Goal: Task Accomplishment & Management: Manage account settings

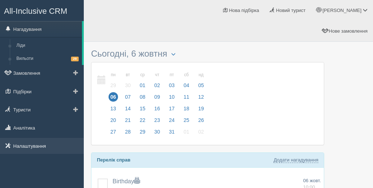
click at [45, 148] on link "Налаштування" at bounding box center [42, 146] width 84 height 16
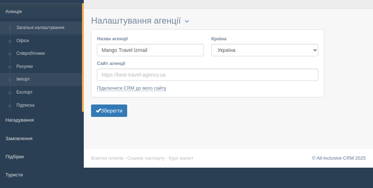
scroll to position [34, 0]
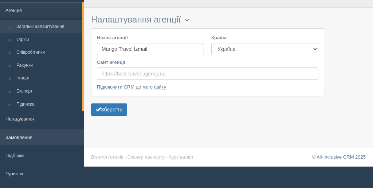
click at [37, 136] on link "Замовлення" at bounding box center [42, 138] width 84 height 16
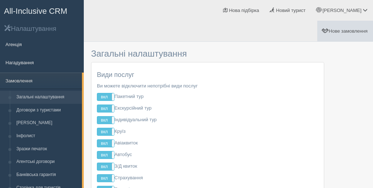
click at [329, 28] on span "Нове замовлення" at bounding box center [348, 30] width 39 height 5
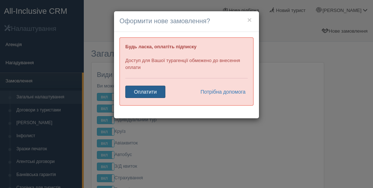
click at [144, 98] on link "Оплатити" at bounding box center [145, 92] width 40 height 12
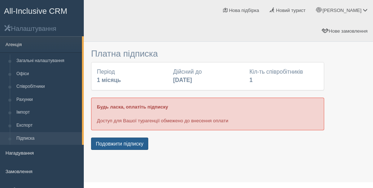
click at [119, 138] on button "Подовжити підписку" at bounding box center [119, 144] width 57 height 12
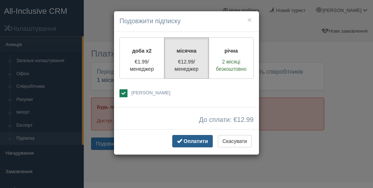
click at [193, 142] on span "Оплатити" at bounding box center [195, 142] width 24 height 6
